Goal: Task Accomplishment & Management: Manage account settings

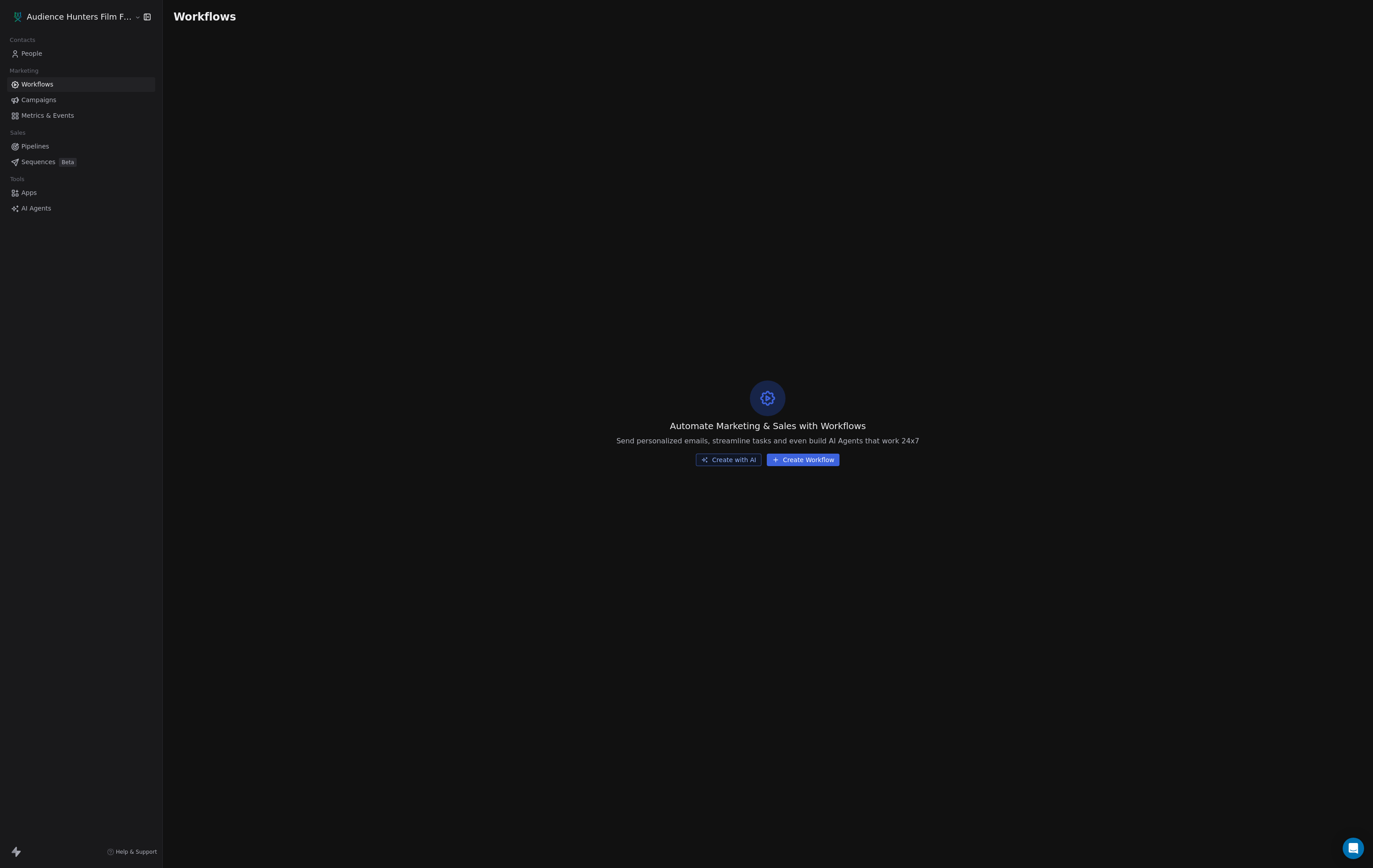
click at [54, 105] on span "Campaigns" at bounding box center [38, 100] width 34 height 10
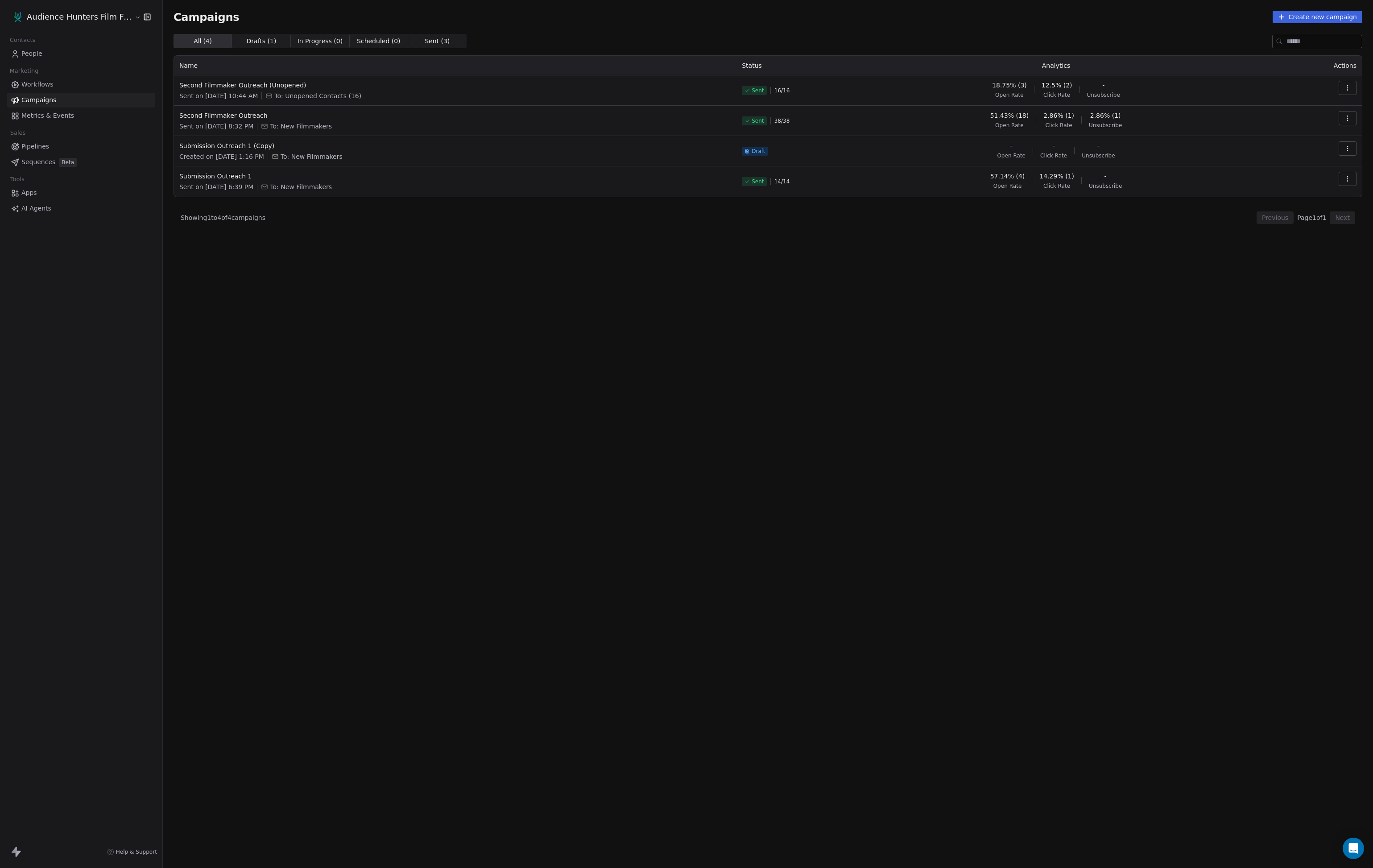
click at [33, 107] on link "Campaigns" at bounding box center [80, 99] width 148 height 14
click at [103, 86] on link "Workflows" at bounding box center [80, 84] width 148 height 14
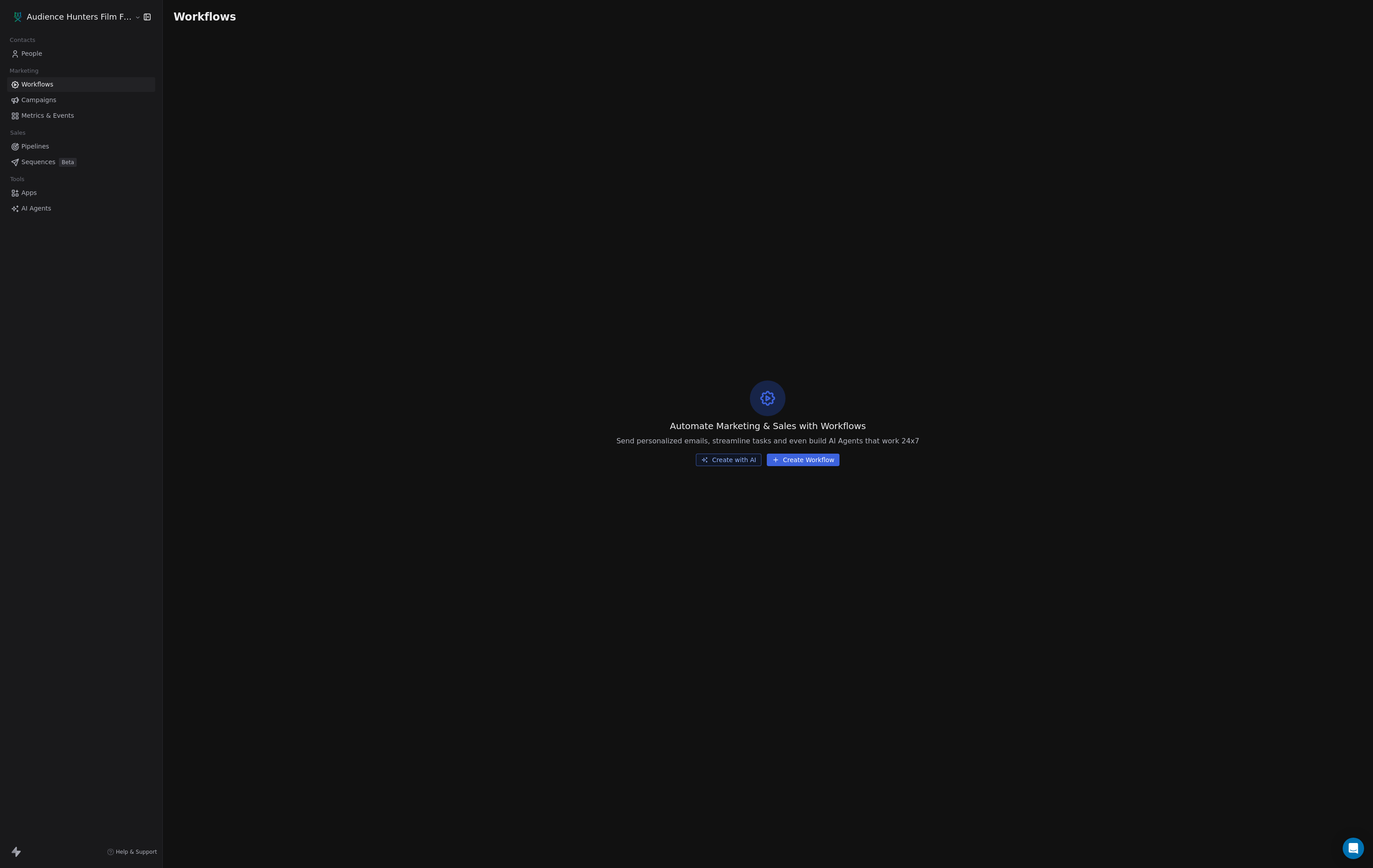
click at [56, 104] on span "Campaigns" at bounding box center [38, 100] width 34 height 10
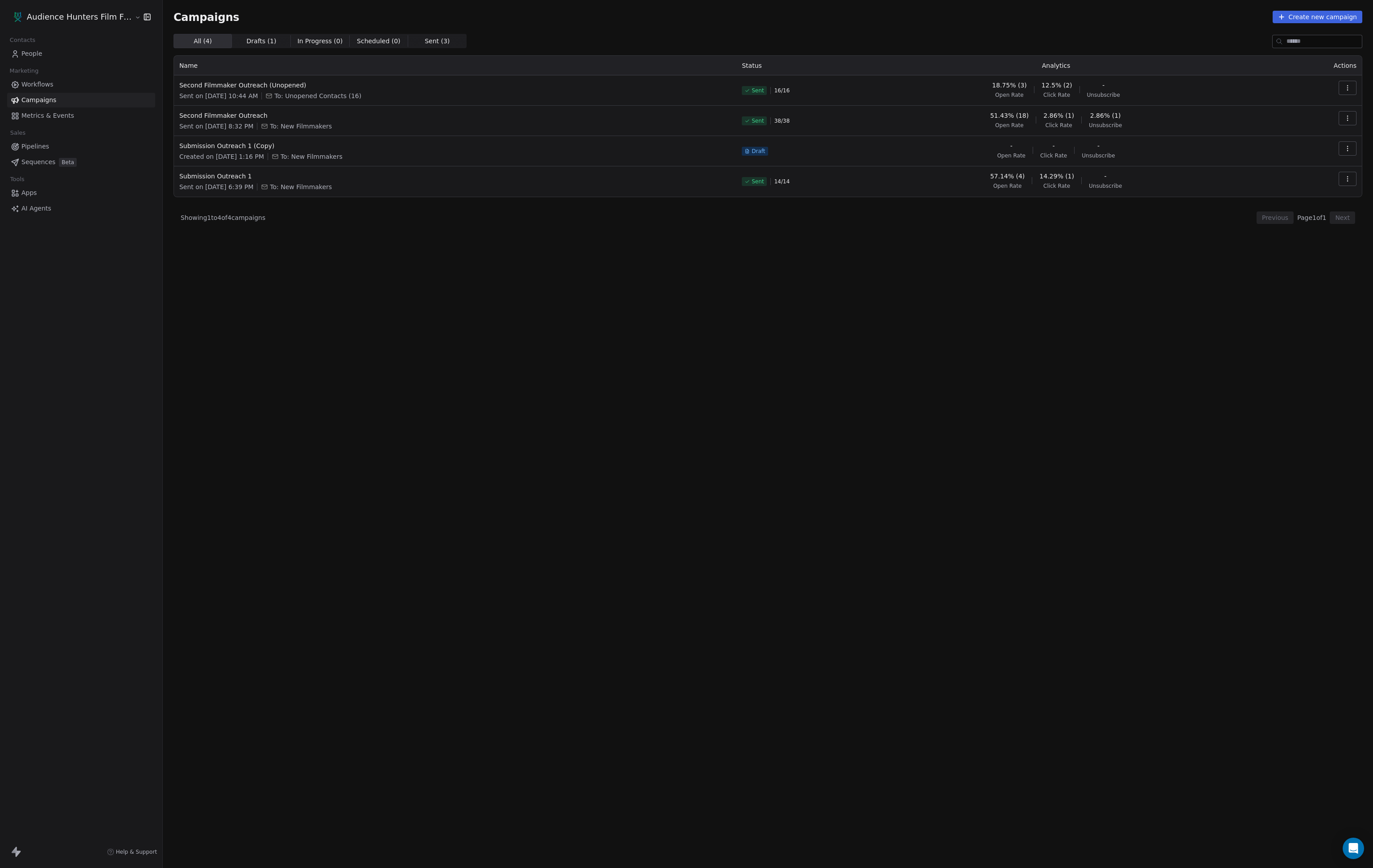
click at [47, 60] on link "People" at bounding box center [80, 54] width 148 height 14
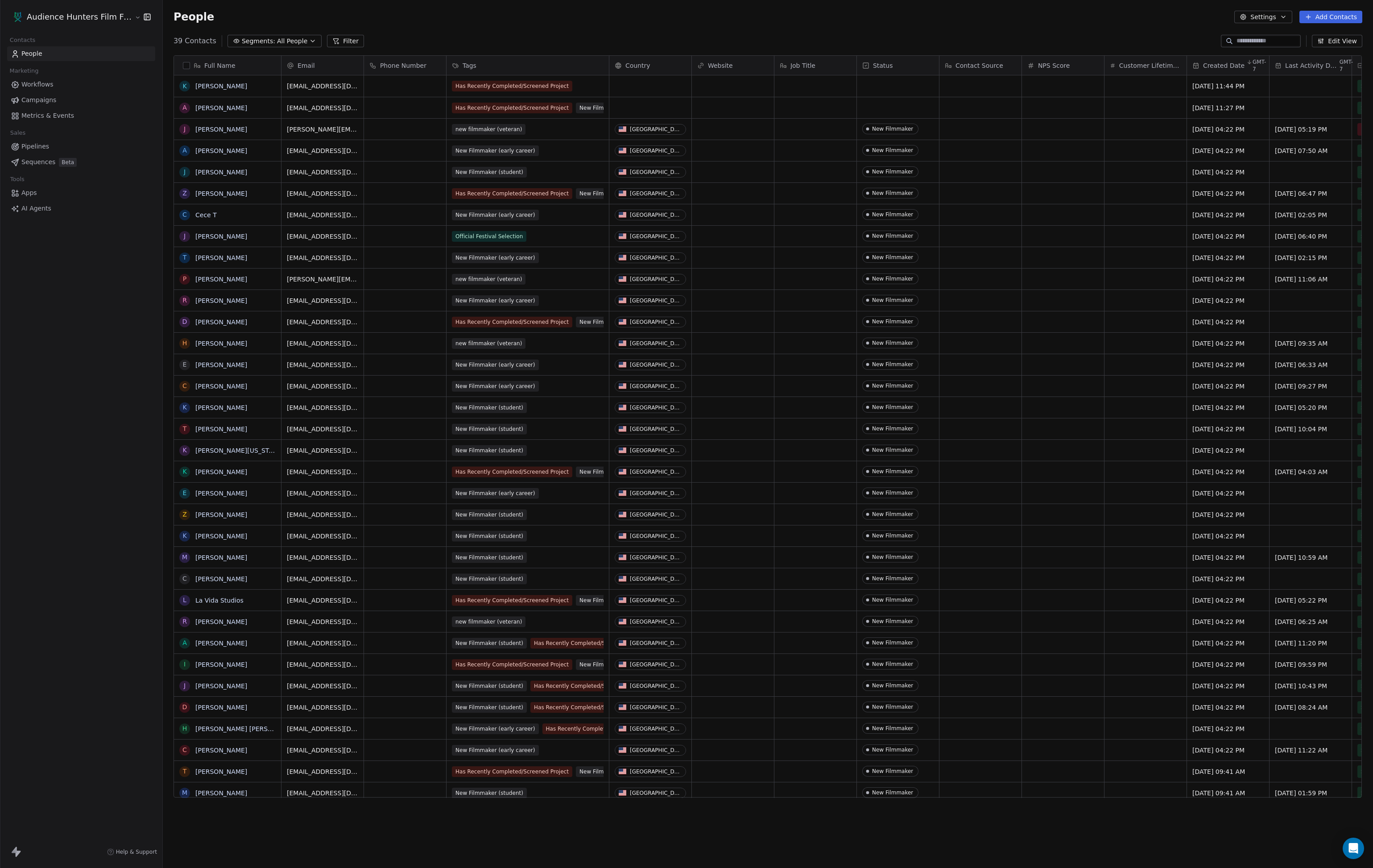
click at [1261, 18] on button "Settings" at bounding box center [1263, 16] width 57 height 12
click at [1172, 13] on html "Audience Hunters Film Festival Contacts People Marketing Workflows Campaigns Me…" at bounding box center [686, 434] width 1373 height 868
click at [144, 12] on icon "button" at bounding box center [146, 16] width 9 height 9
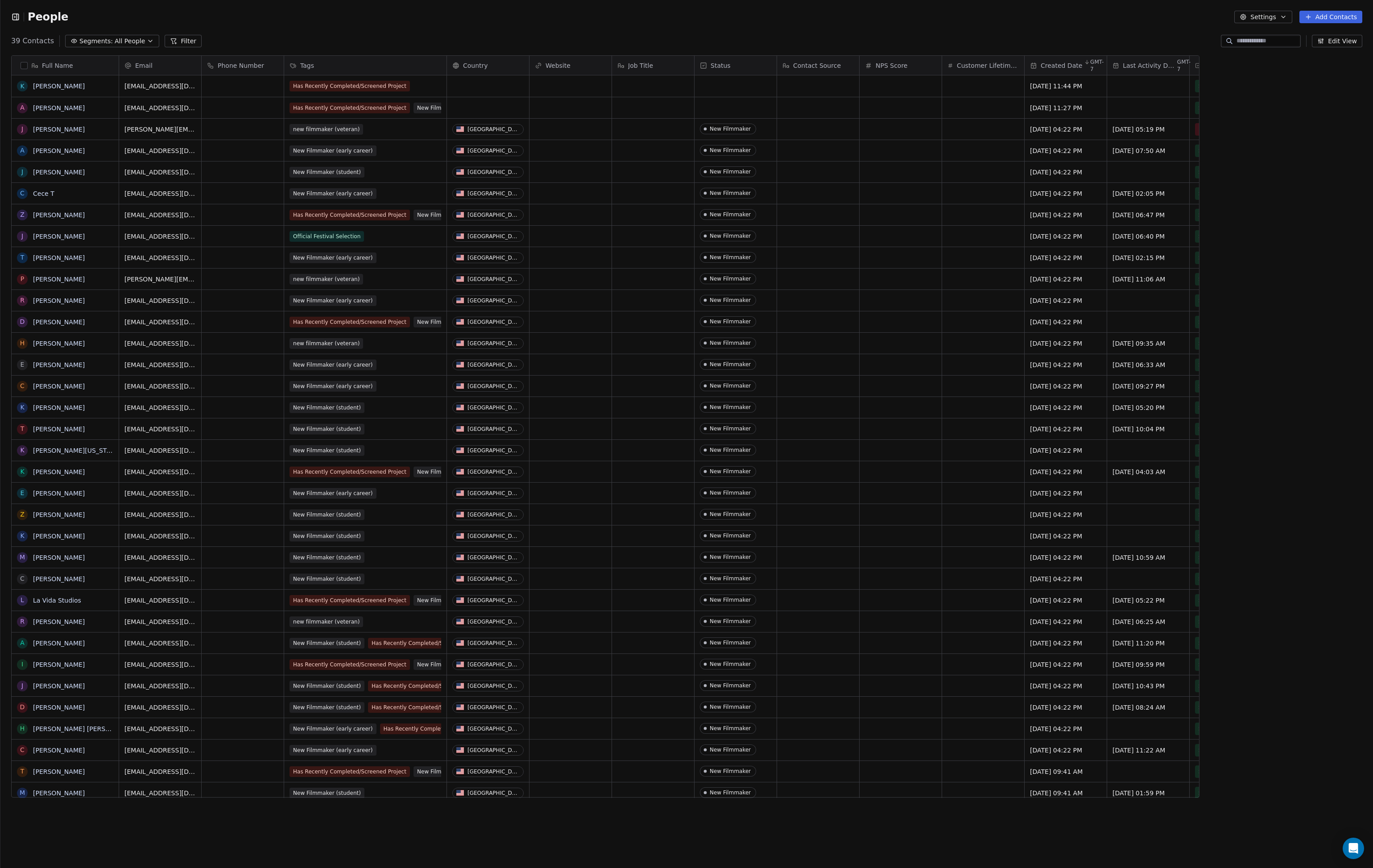
scroll to position [1, 1]
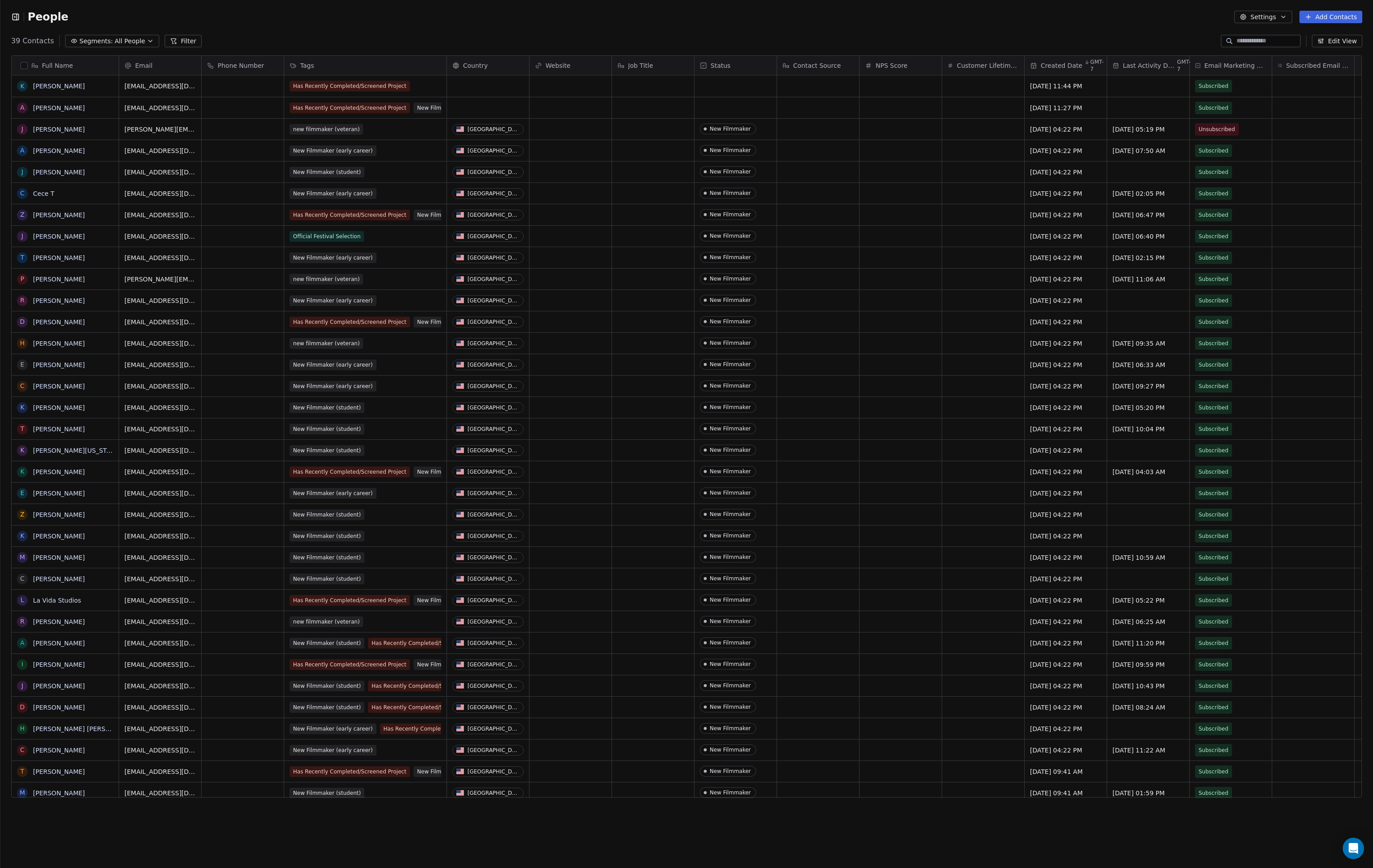
click at [16, 17] on icon "button" at bounding box center [15, 16] width 9 height 9
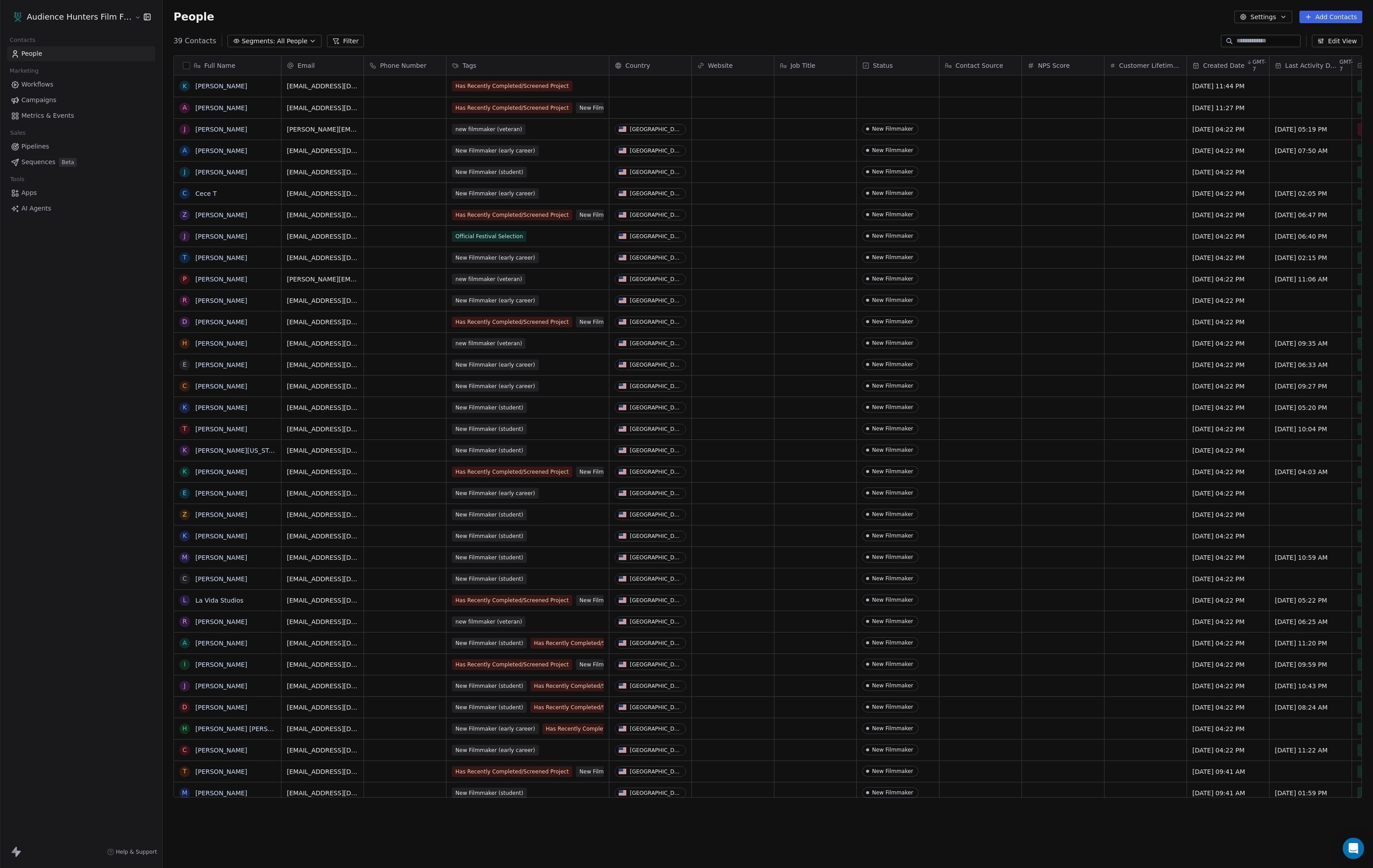
click at [57, 54] on link "People" at bounding box center [80, 54] width 148 height 14
click at [1246, 17] on button "Settings" at bounding box center [1263, 16] width 57 height 12
click at [1107, 17] on html "Audience Hunters Film Festival Contacts People Marketing Workflows Campaigns Me…" at bounding box center [686, 434] width 1373 height 868
click at [46, 102] on span "Campaigns" at bounding box center [38, 100] width 34 height 10
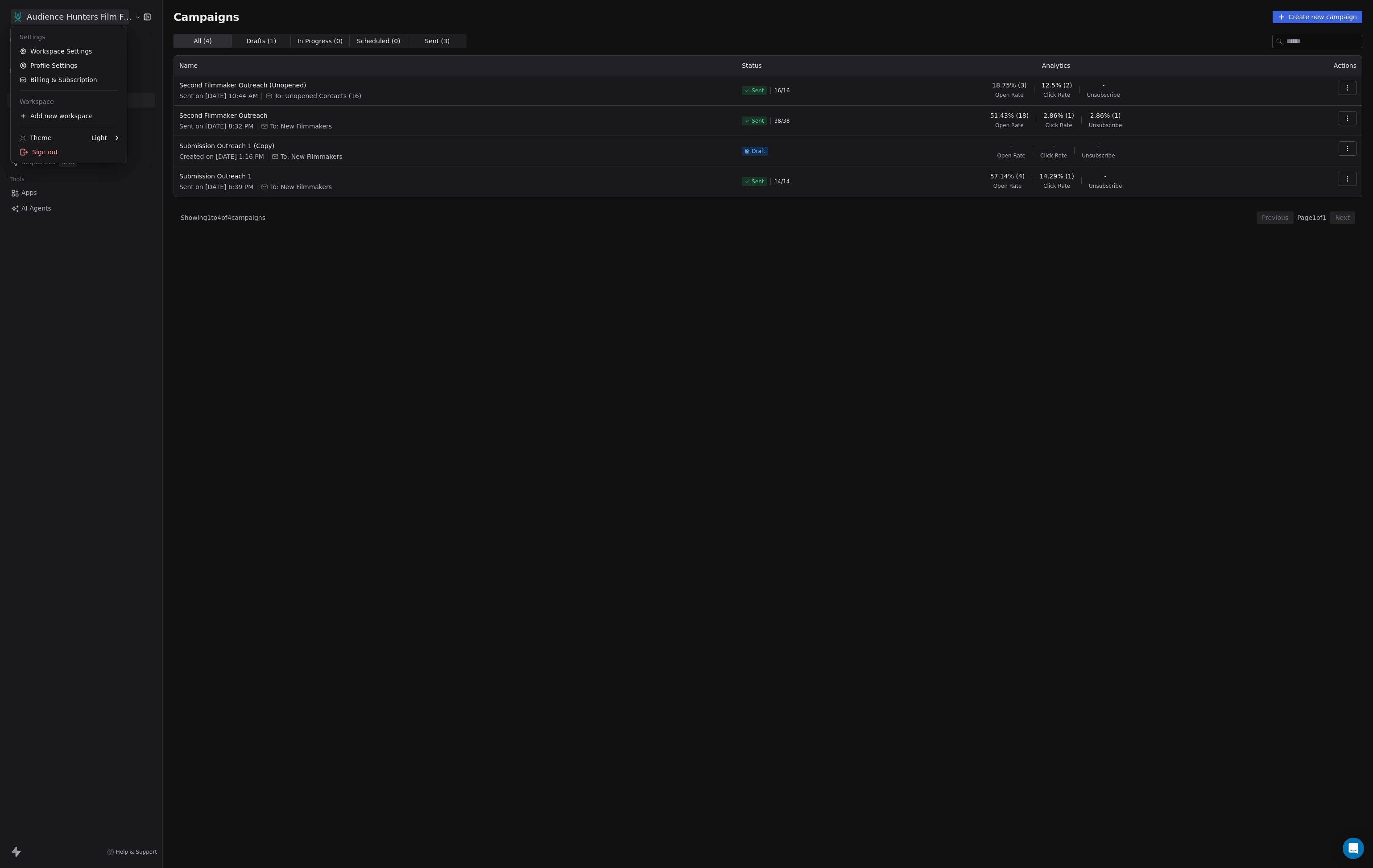
click at [107, 21] on html "Audience Hunters Film Festival Contacts People Marketing Workflows Campaigns Me…" at bounding box center [686, 434] width 1373 height 868
click at [73, 76] on link "Billing & Subscription" at bounding box center [69, 79] width 109 height 14
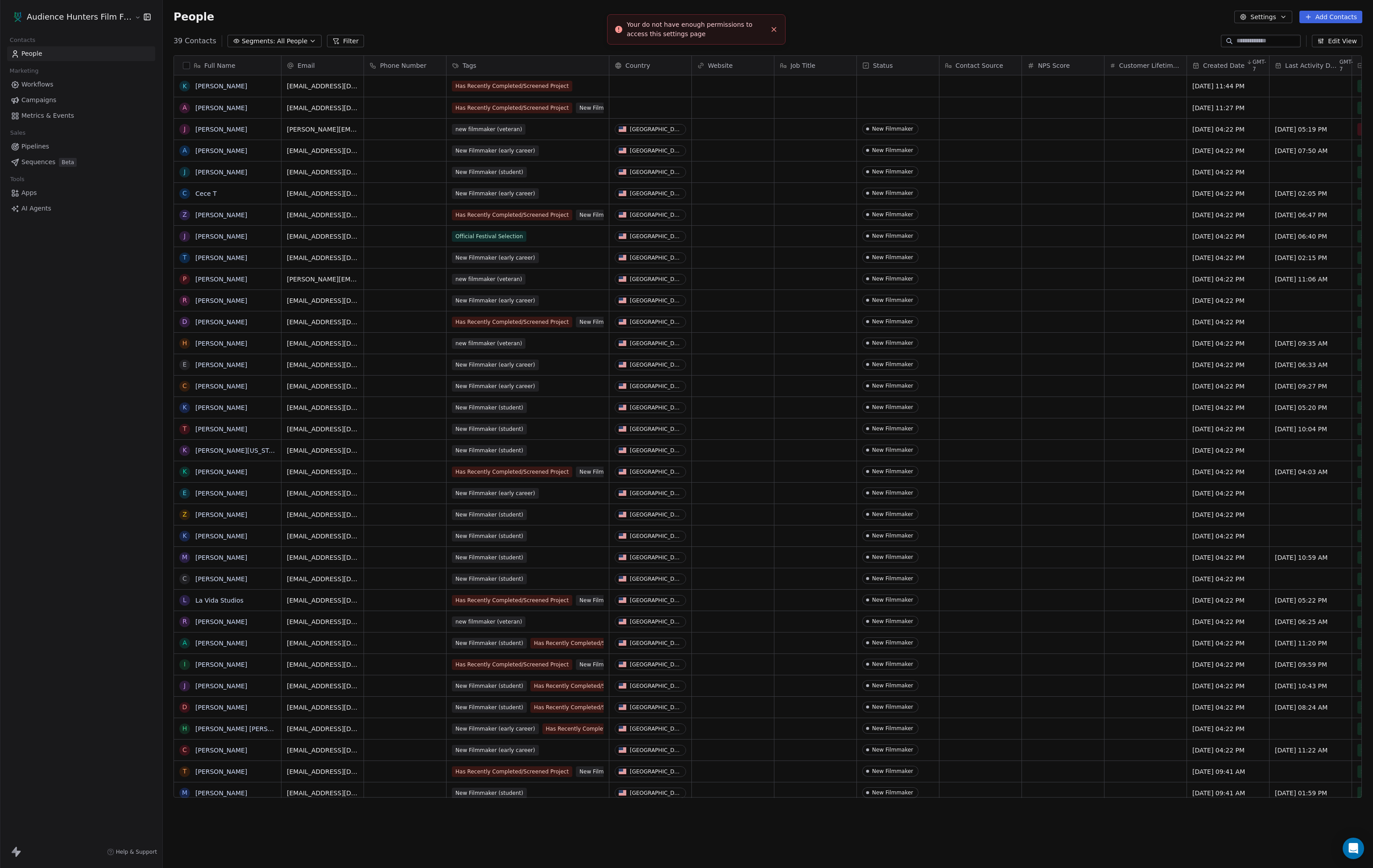
scroll to position [763, 1210]
click at [58, 14] on html "Audience Hunters Film Festival Contacts People Marketing Workflows Campaigns Me…" at bounding box center [686, 434] width 1373 height 868
click at [73, 50] on link "Workspace Settings" at bounding box center [69, 51] width 109 height 14
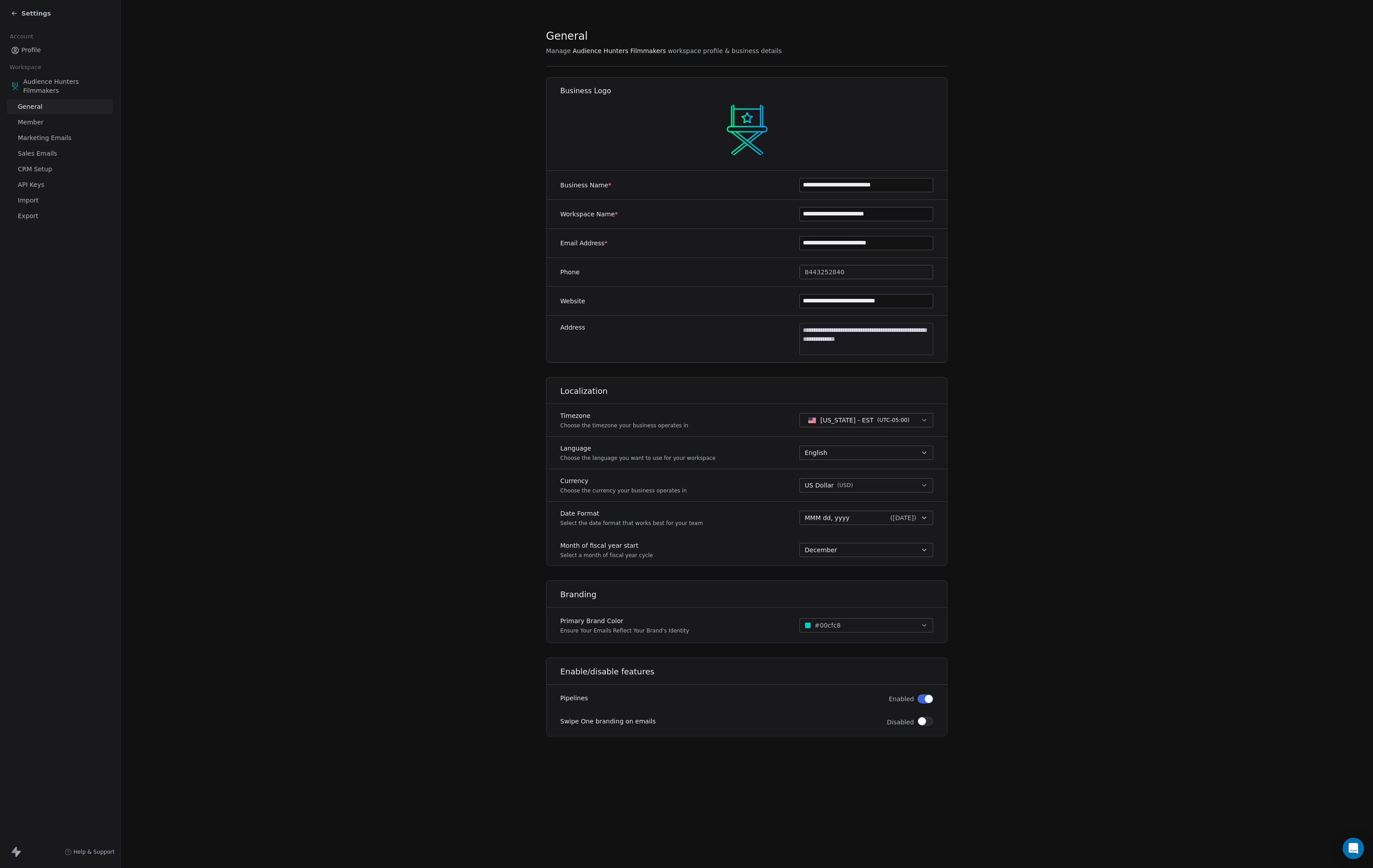
click at [44, 126] on span "Member" at bounding box center [31, 122] width 26 height 10
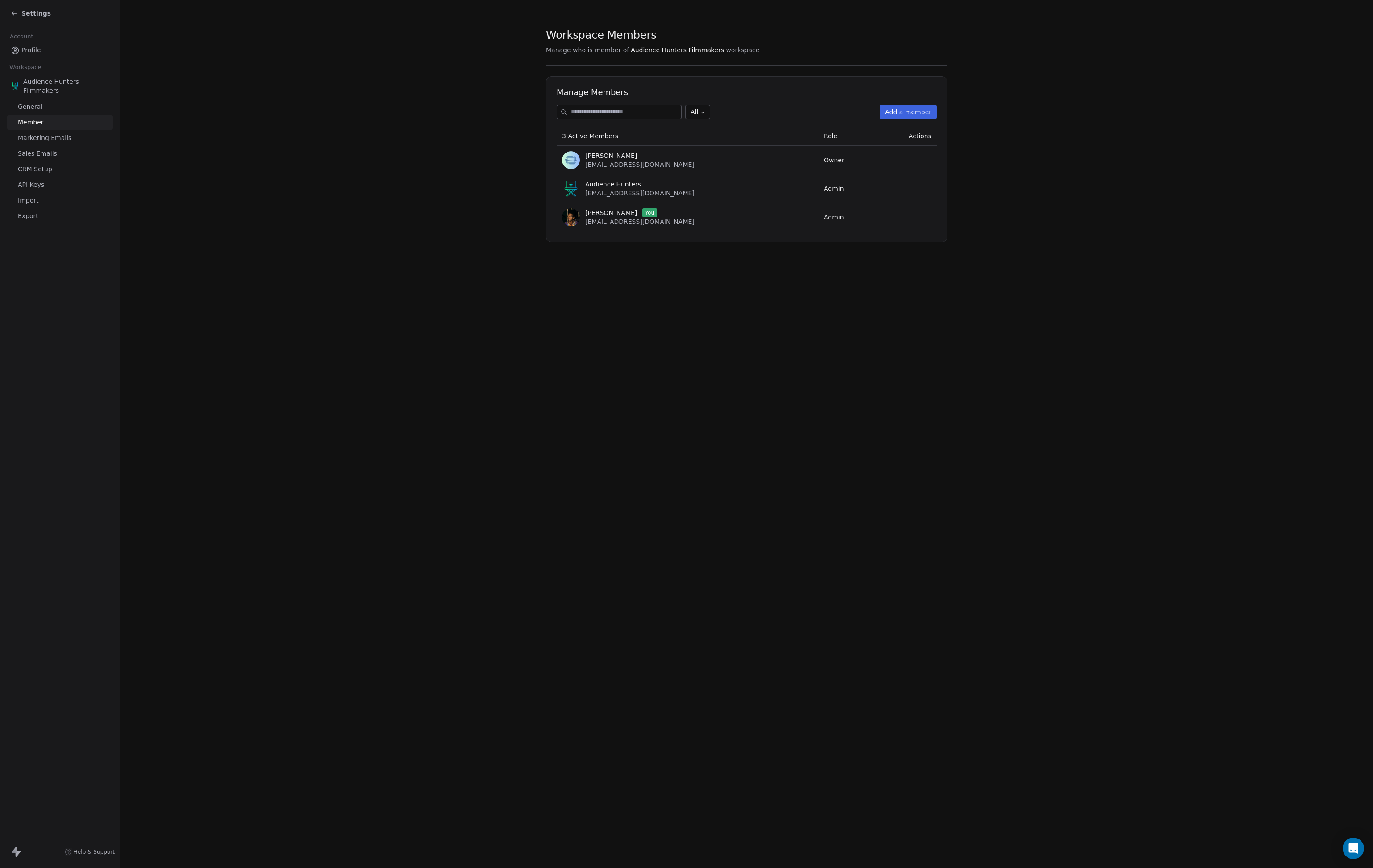
click at [45, 142] on span "Marketing Emails" at bounding box center [45, 138] width 54 height 10
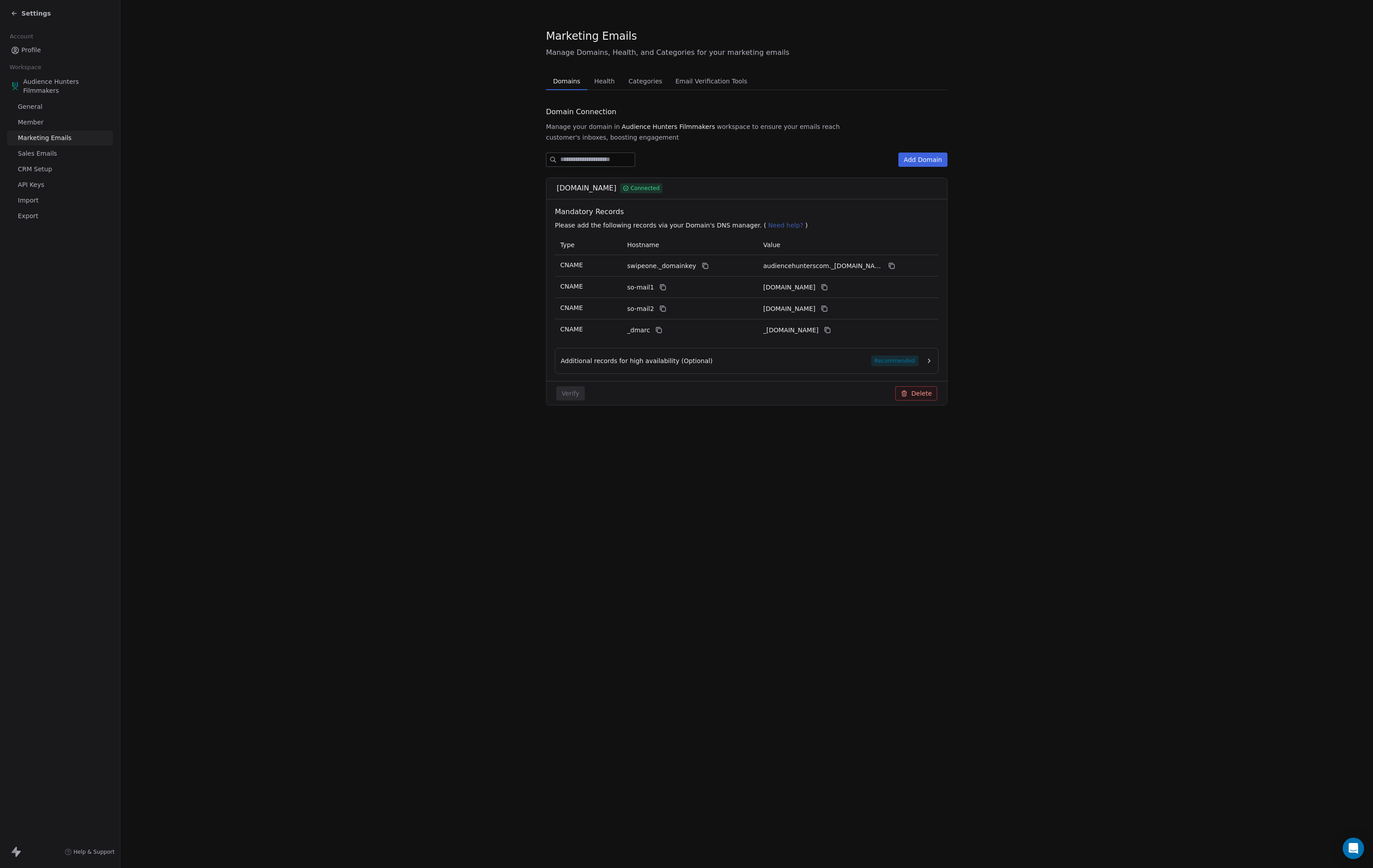
click at [44, 126] on span "Member" at bounding box center [31, 122] width 26 height 10
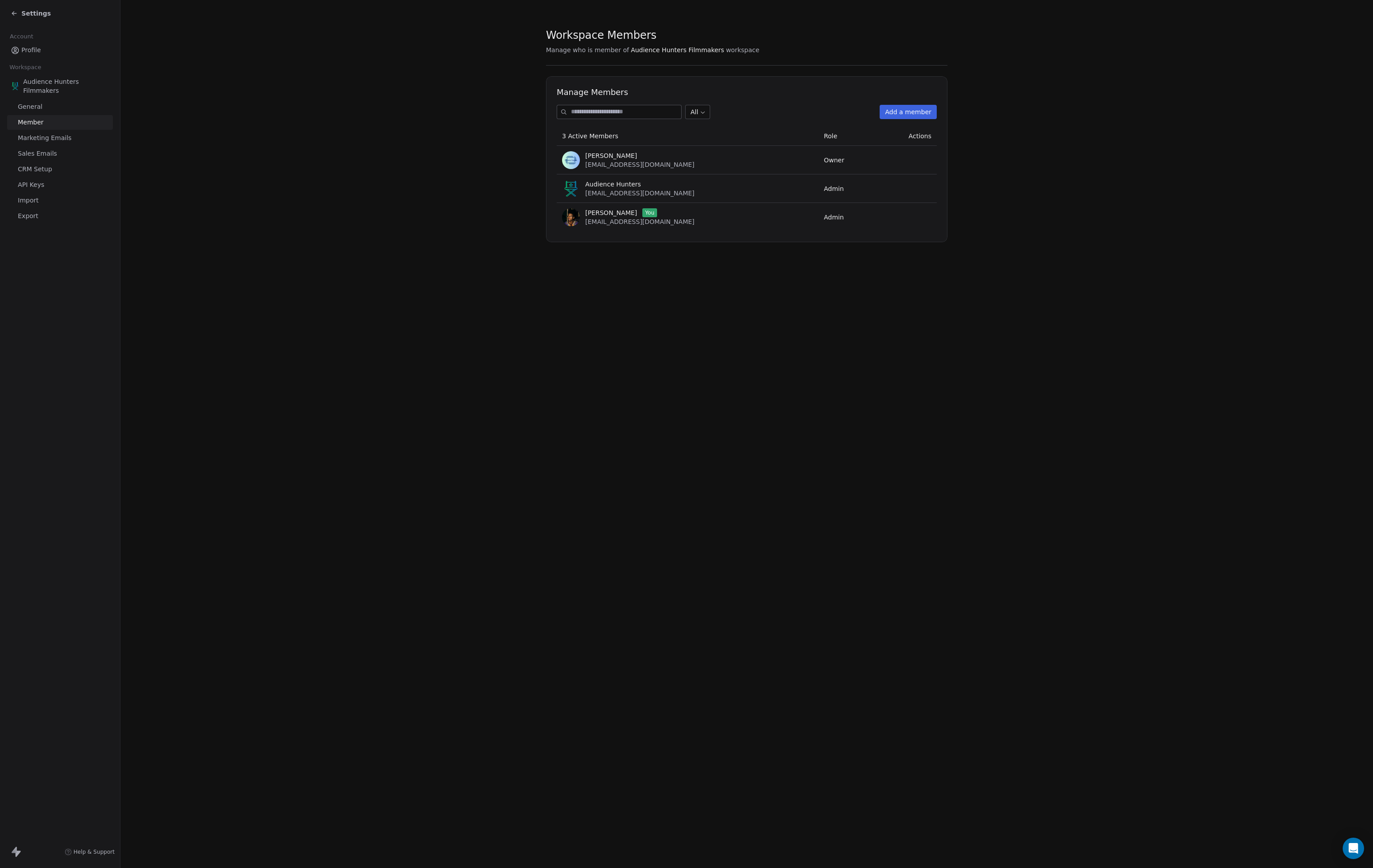
click at [626, 112] on input at bounding box center [625, 112] width 110 height 13
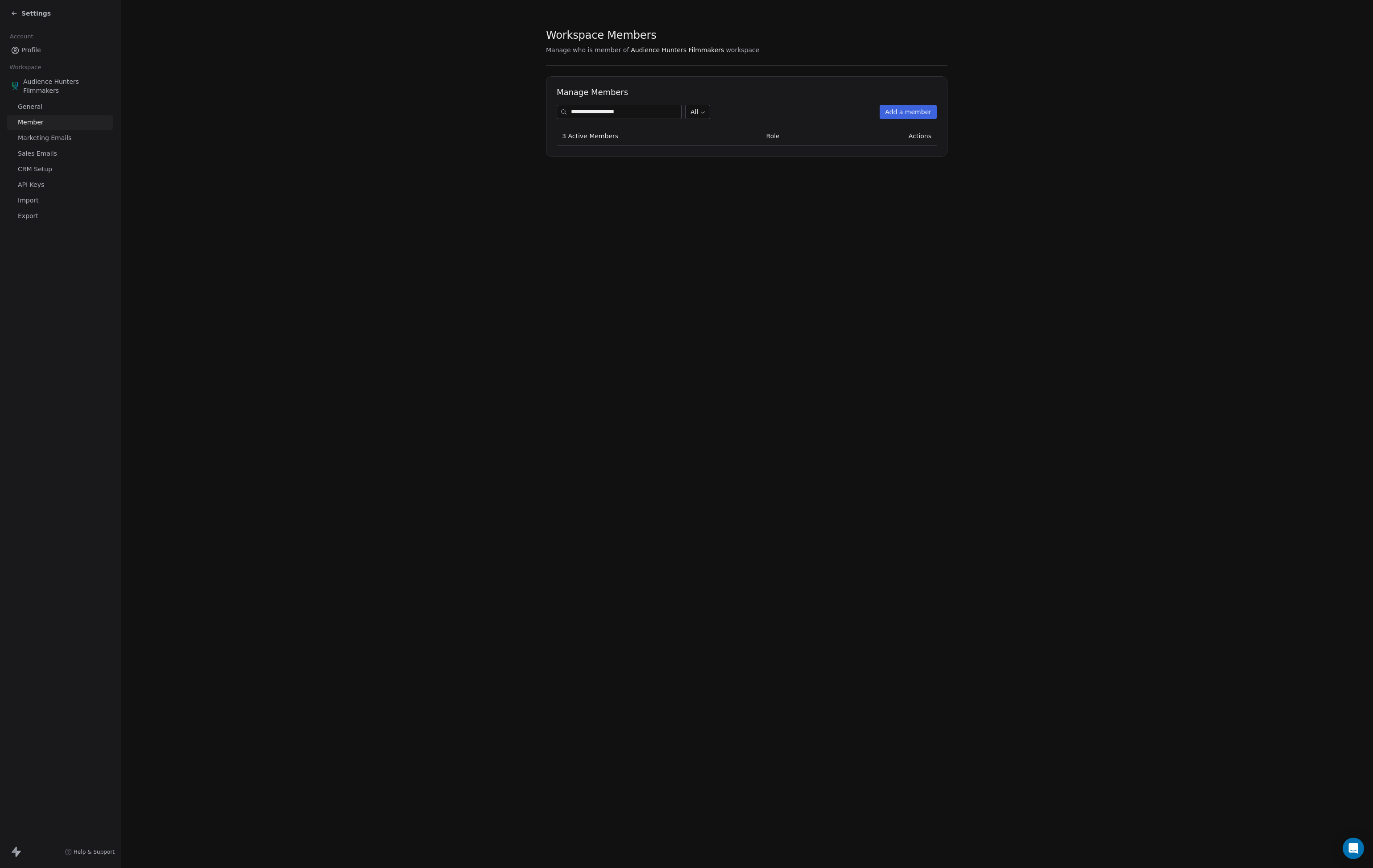
type input "**********"
click at [917, 116] on button "Add a member" at bounding box center [908, 112] width 57 height 14
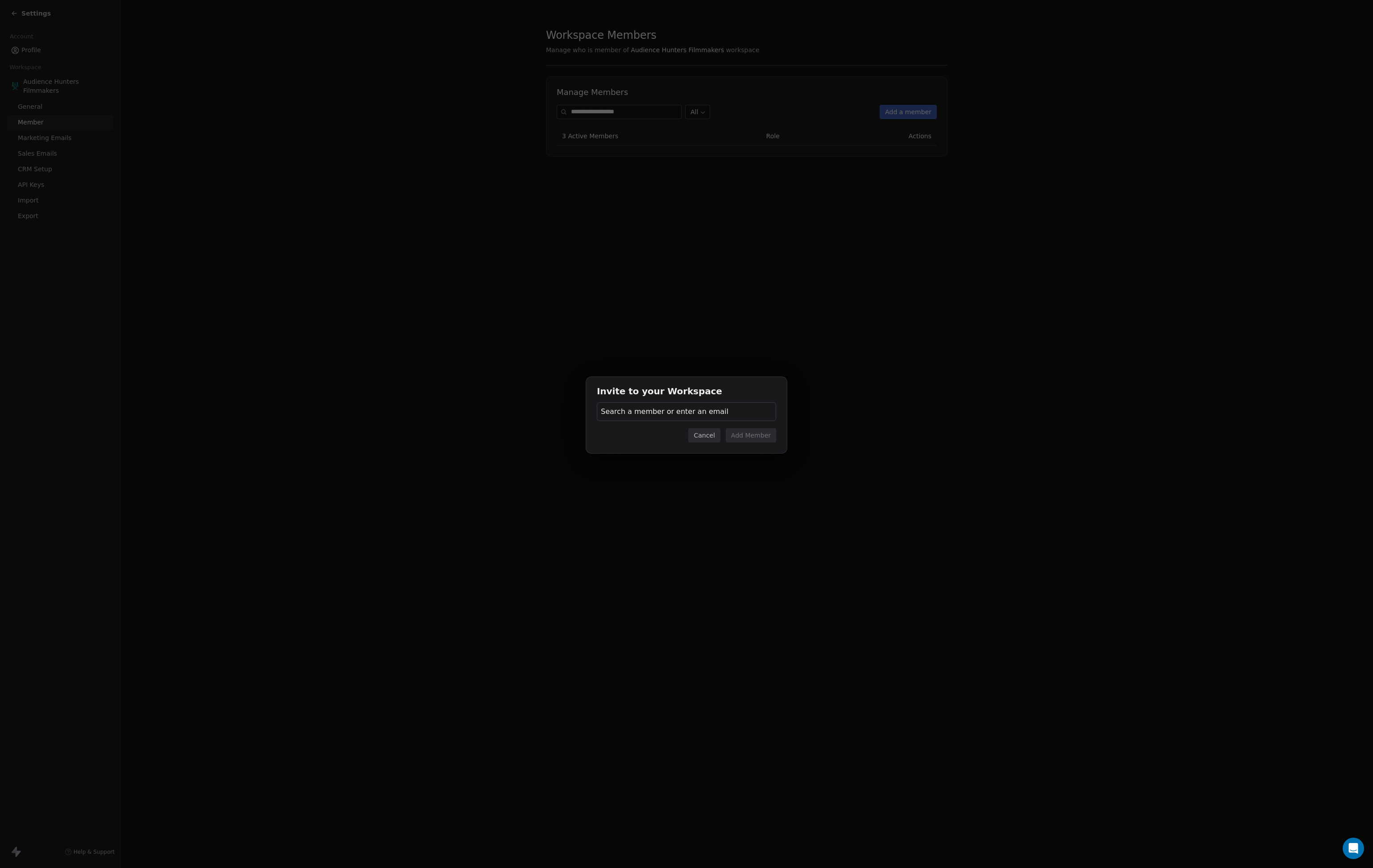
click at [691, 437] on button "Cancel" at bounding box center [704, 435] width 32 height 14
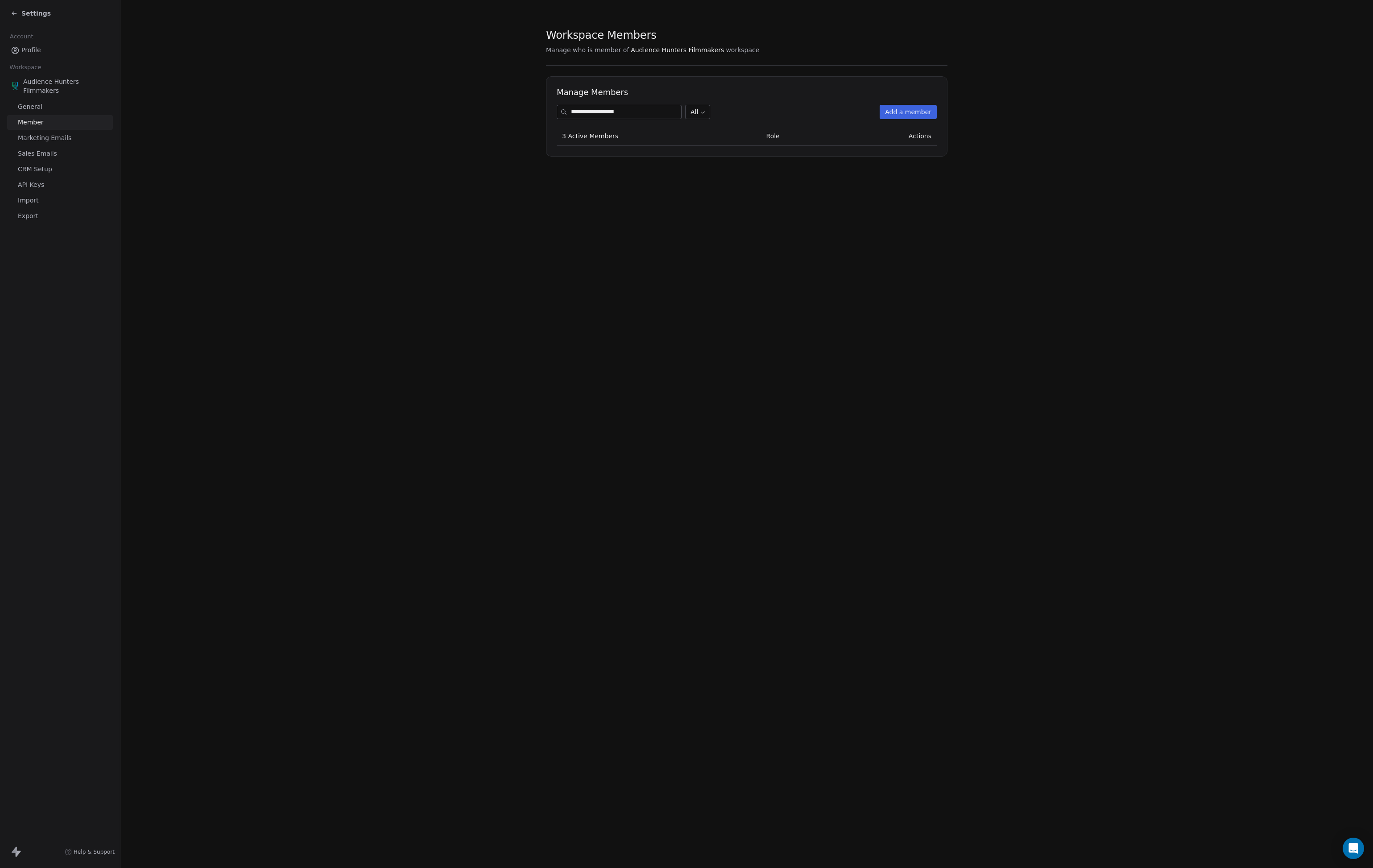
click at [665, 113] on input "**********" at bounding box center [625, 112] width 110 height 13
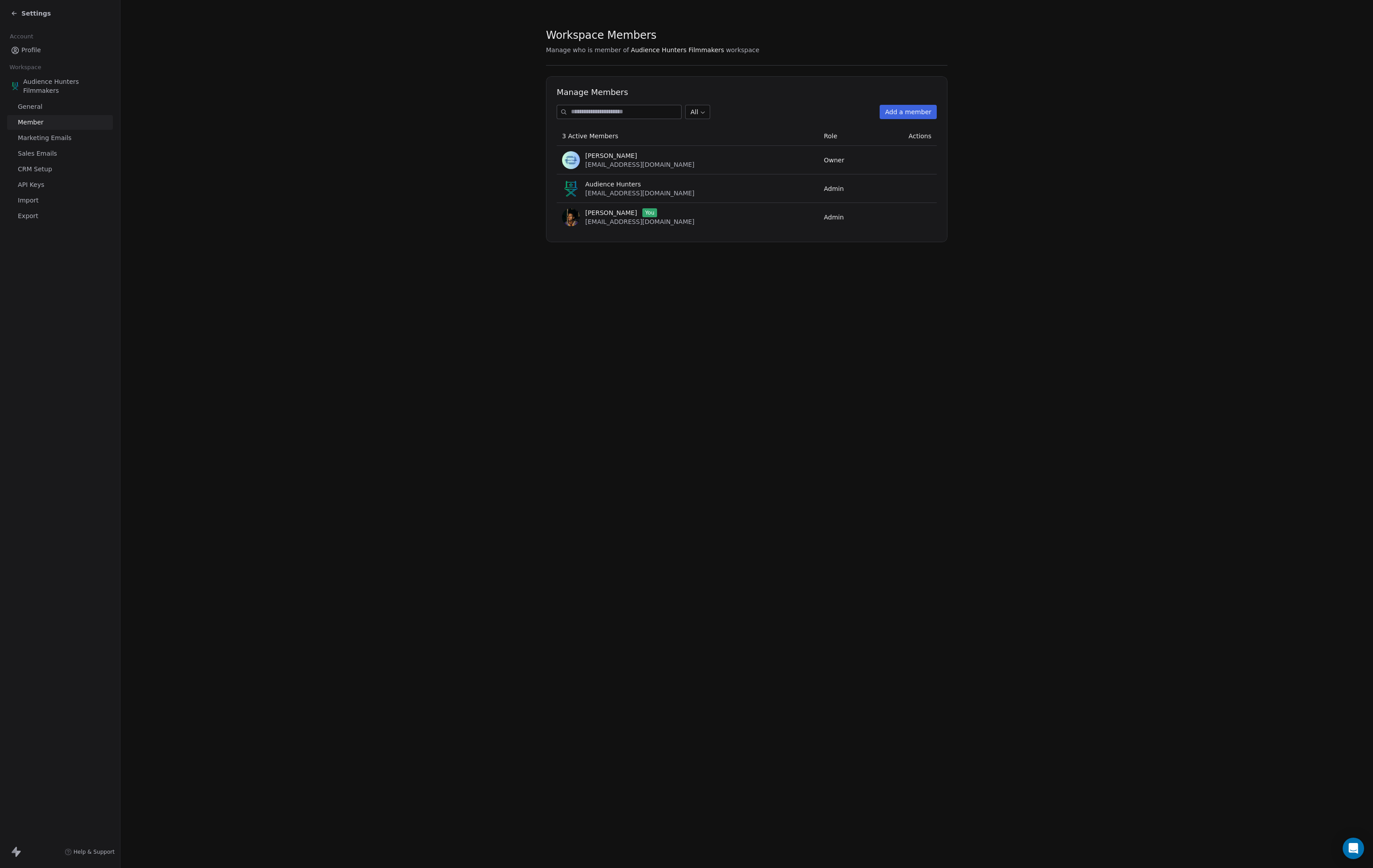
click at [922, 109] on button "Add a member" at bounding box center [908, 112] width 57 height 14
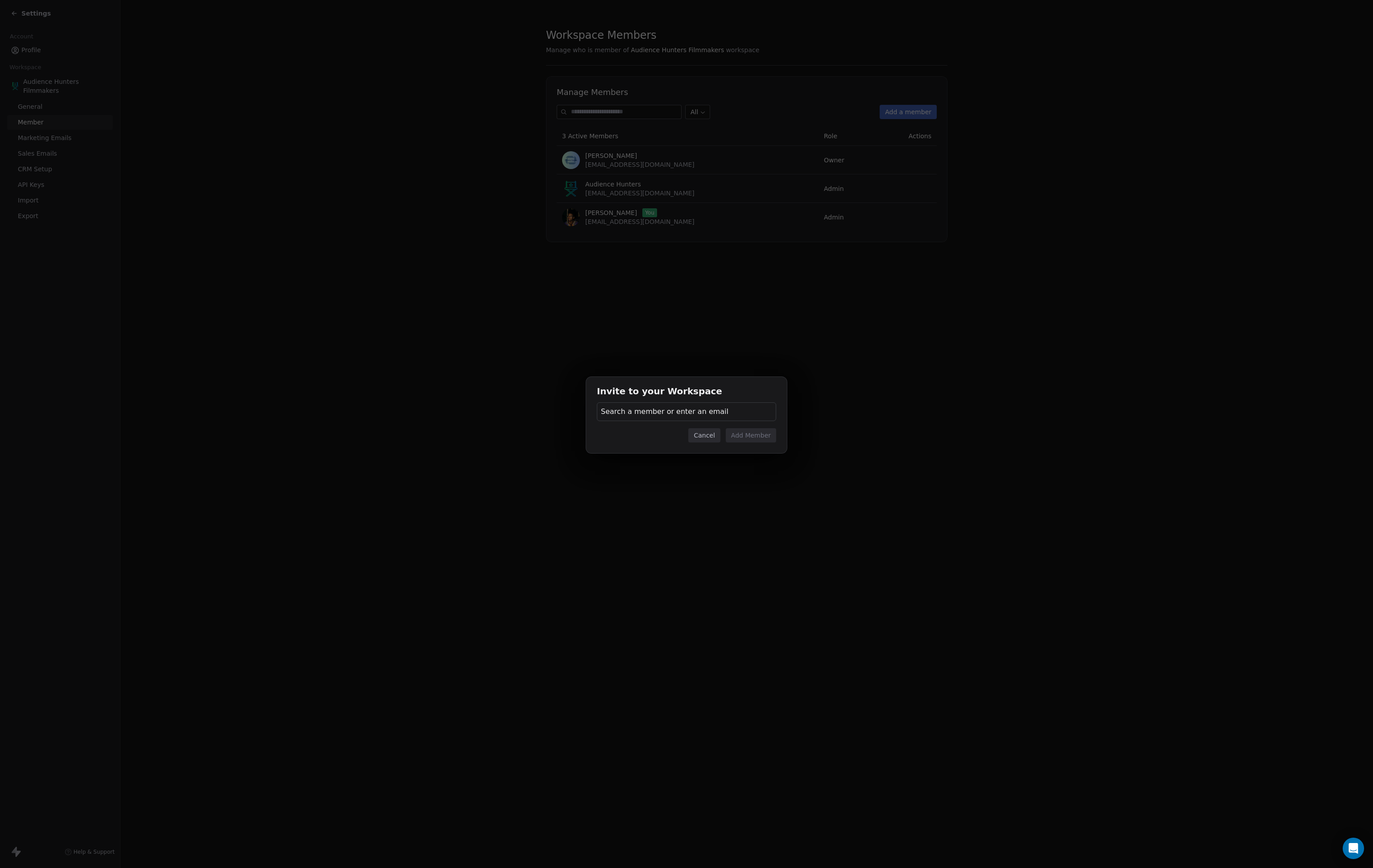
click at [678, 414] on span "Search a member or enter an email" at bounding box center [664, 411] width 127 height 11
type input "**********"
click at [733, 457] on span "Invite [EMAIL_ADDRESS][DOMAIN_NAME]" at bounding box center [686, 462] width 153 height 10
click at [741, 434] on body "Settings Account Profile Workspace Audience Hunters Filmmakers General Member M…" at bounding box center [686, 434] width 1373 height 868
click at [731, 430] on body "Settings Account Profile Workspace Audience Hunters Filmmakers General Member M…" at bounding box center [686, 434] width 1373 height 868
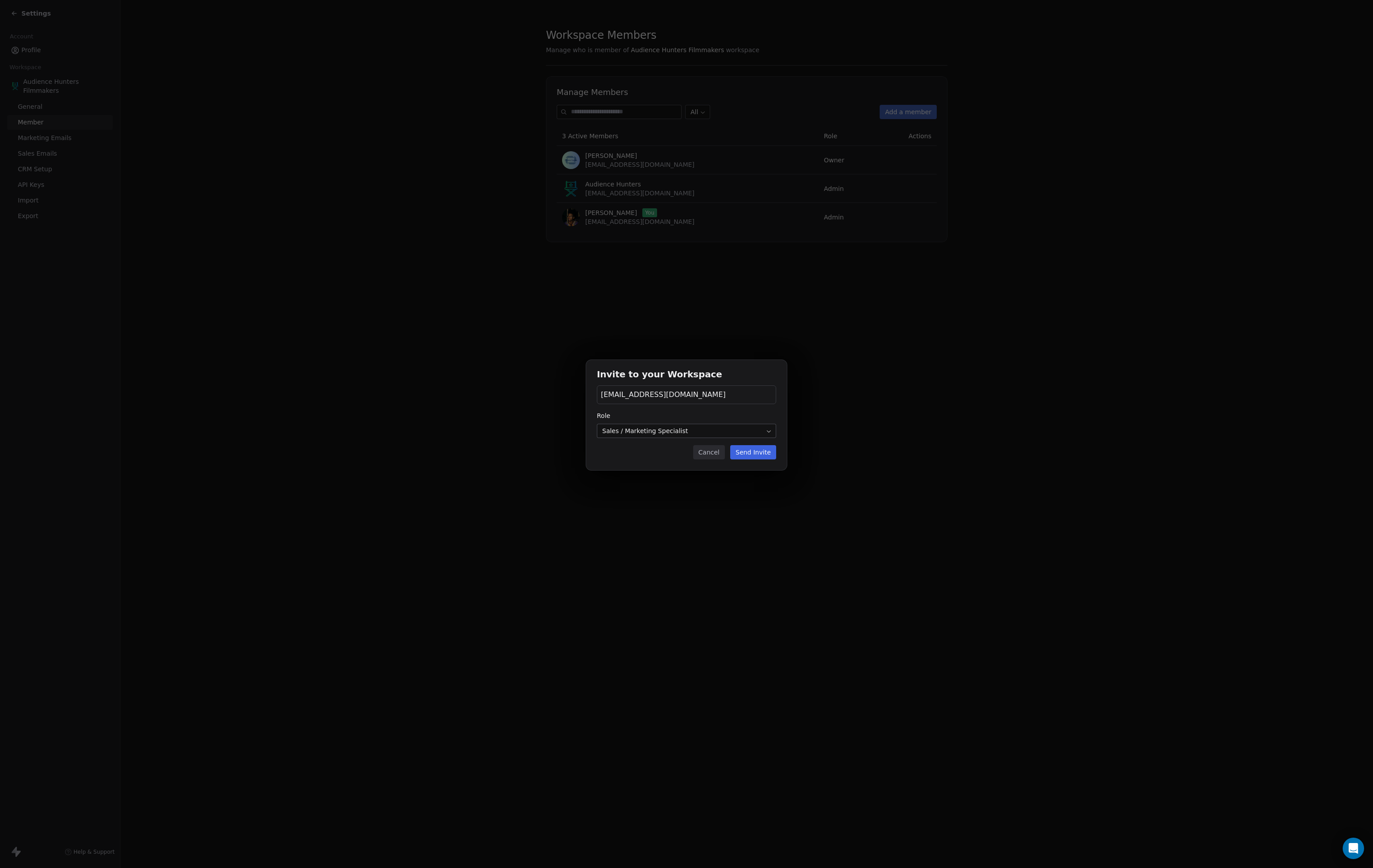
click at [731, 430] on body "Settings Account Profile Workspace Audience Hunters Filmmakers General Member M…" at bounding box center [686, 434] width 1373 height 868
click at [738, 447] on button "Send Invite" at bounding box center [752, 451] width 46 height 14
